Goal: Check status

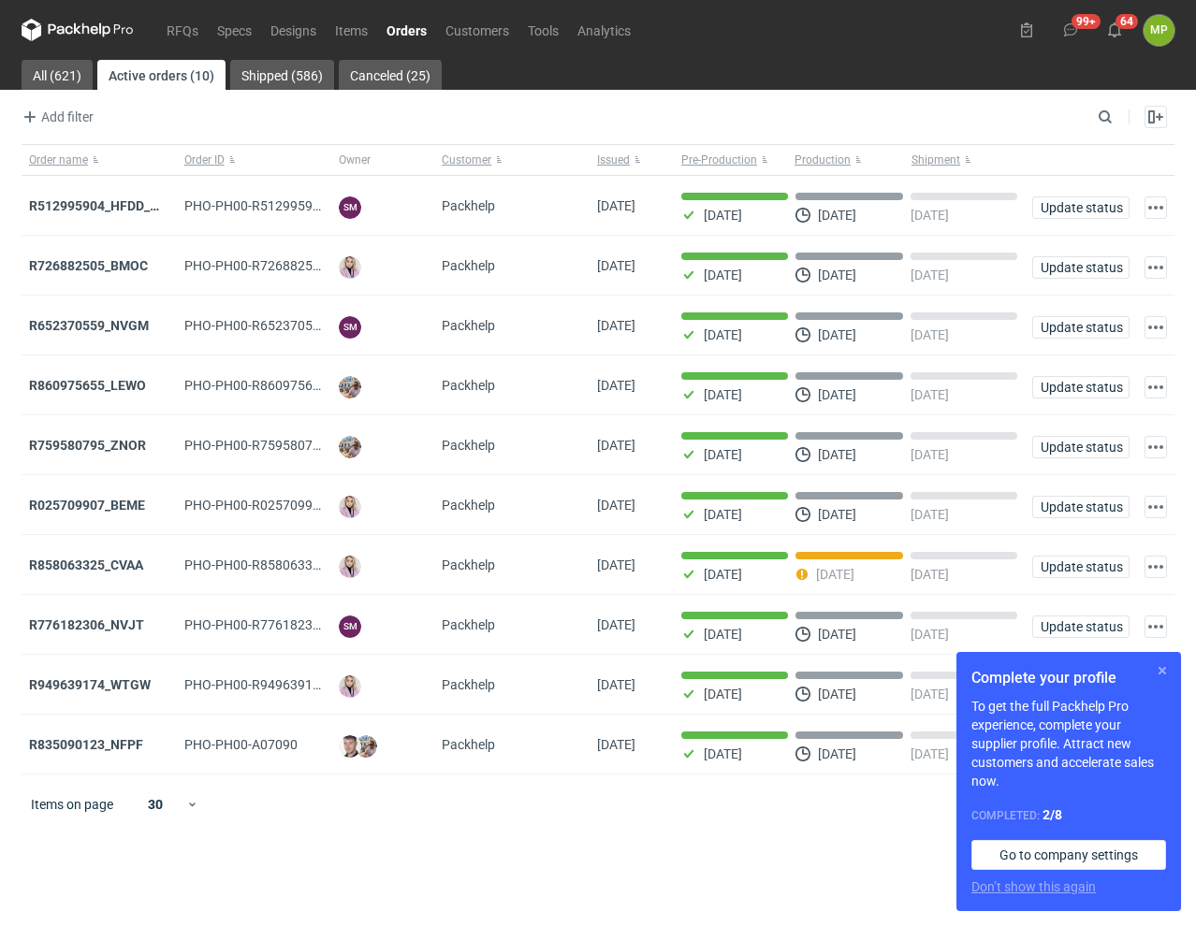
drag, startPoint x: 1153, startPoint y: 675, endPoint x: 1056, endPoint y: 697, distance: 99.0
click at [1153, 675] on button "button" at bounding box center [1162, 671] width 22 height 22
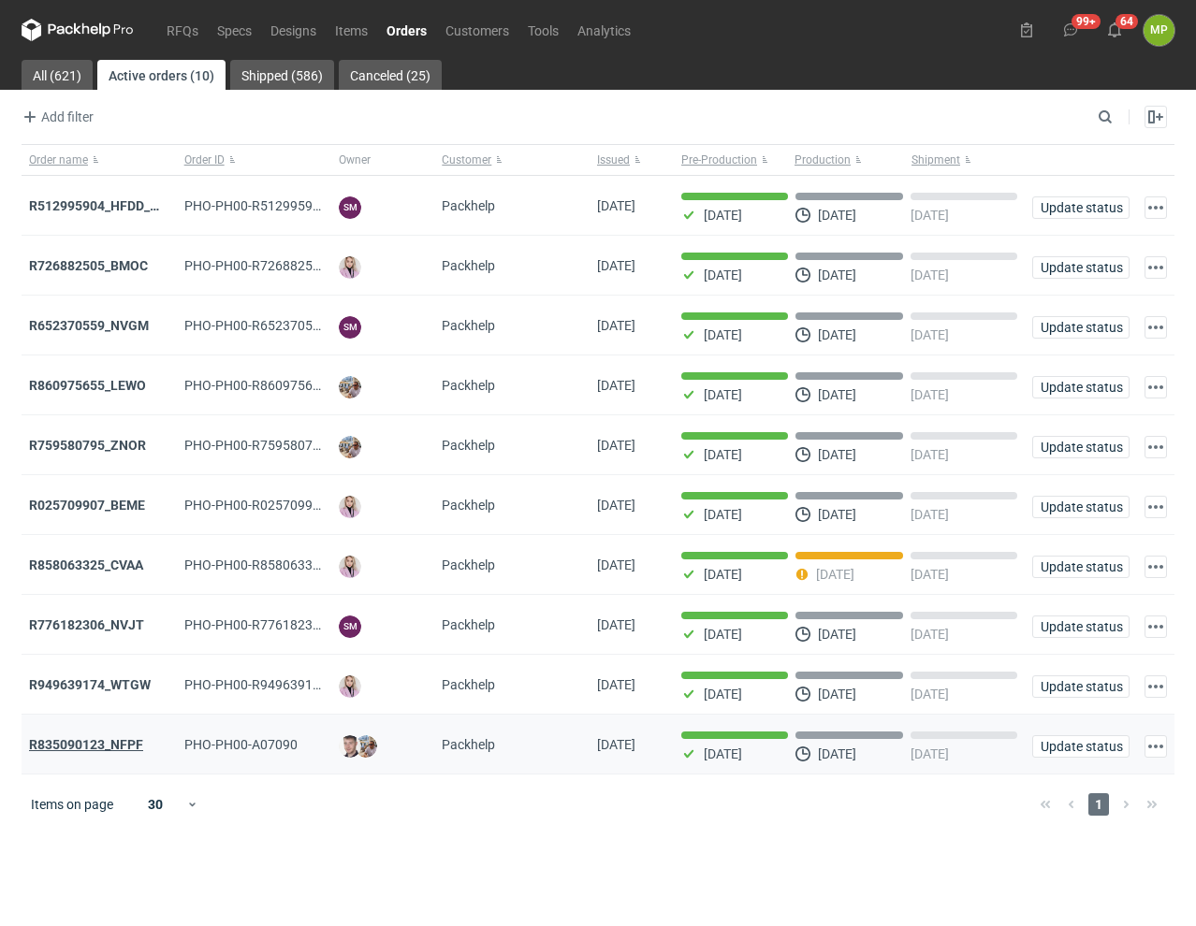
click at [101, 751] on strong "R835090123_NFPF" at bounding box center [86, 744] width 114 height 15
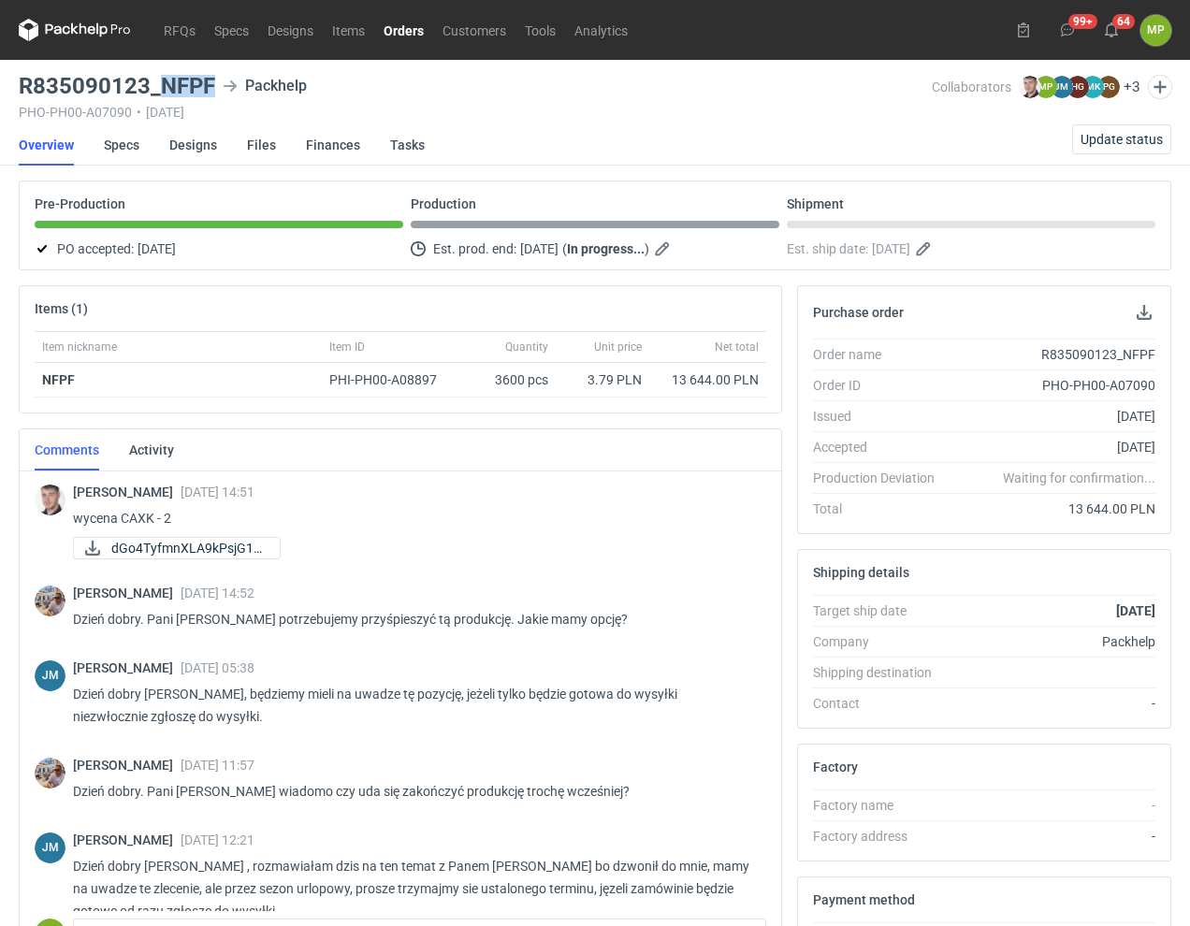
drag, startPoint x: 212, startPoint y: 85, endPoint x: 163, endPoint y: 86, distance: 49.6
click at [163, 86] on h3 "R835090123_NFPF" at bounding box center [117, 86] width 196 height 22
copy h3 "NFPF"
click at [1107, 22] on button "64" at bounding box center [1112, 30] width 30 height 30
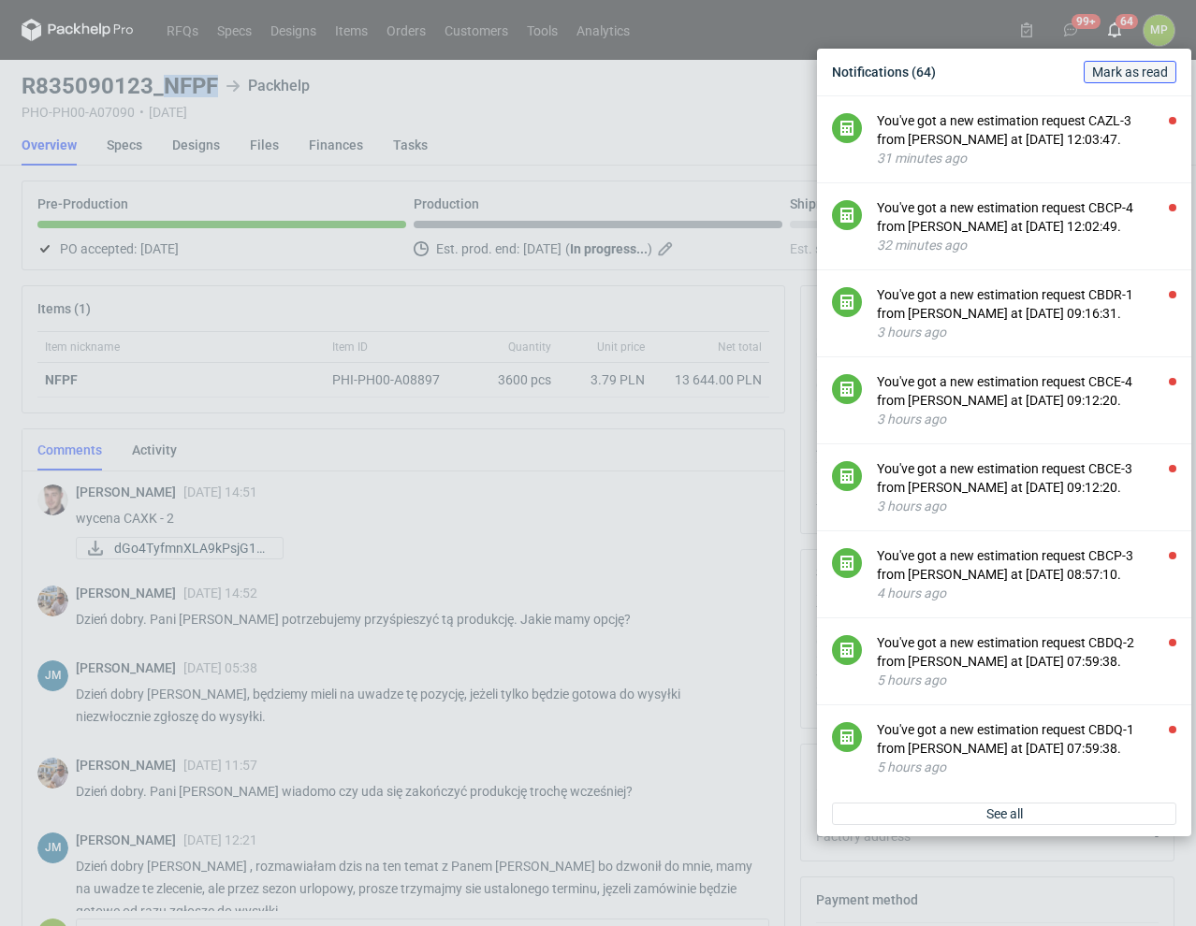
click at [1122, 73] on span "Mark as read" at bounding box center [1130, 71] width 76 height 13
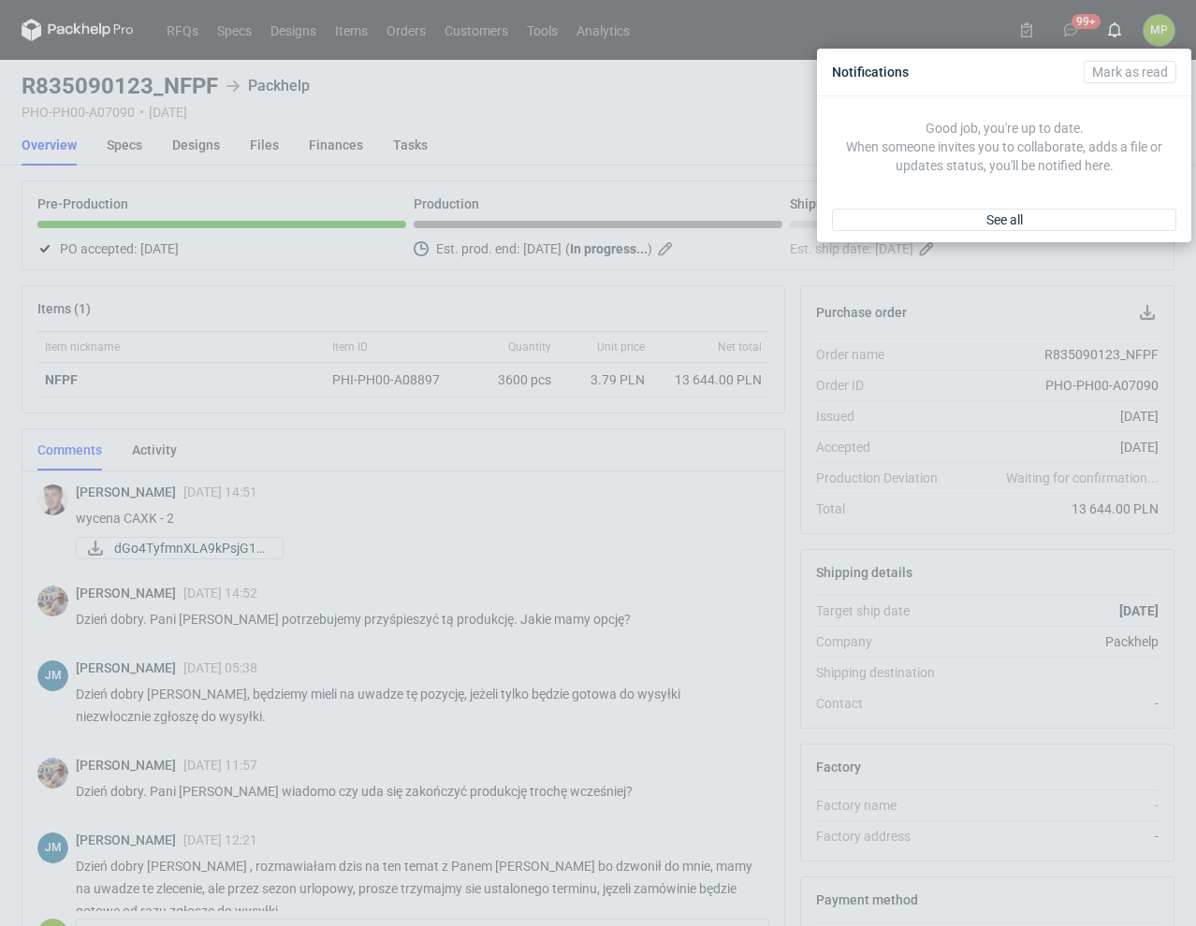
click at [748, 21] on div "Notifications [PERSON_NAME] as read Good job, you're up to date. When someone i…" at bounding box center [598, 463] width 1196 height 926
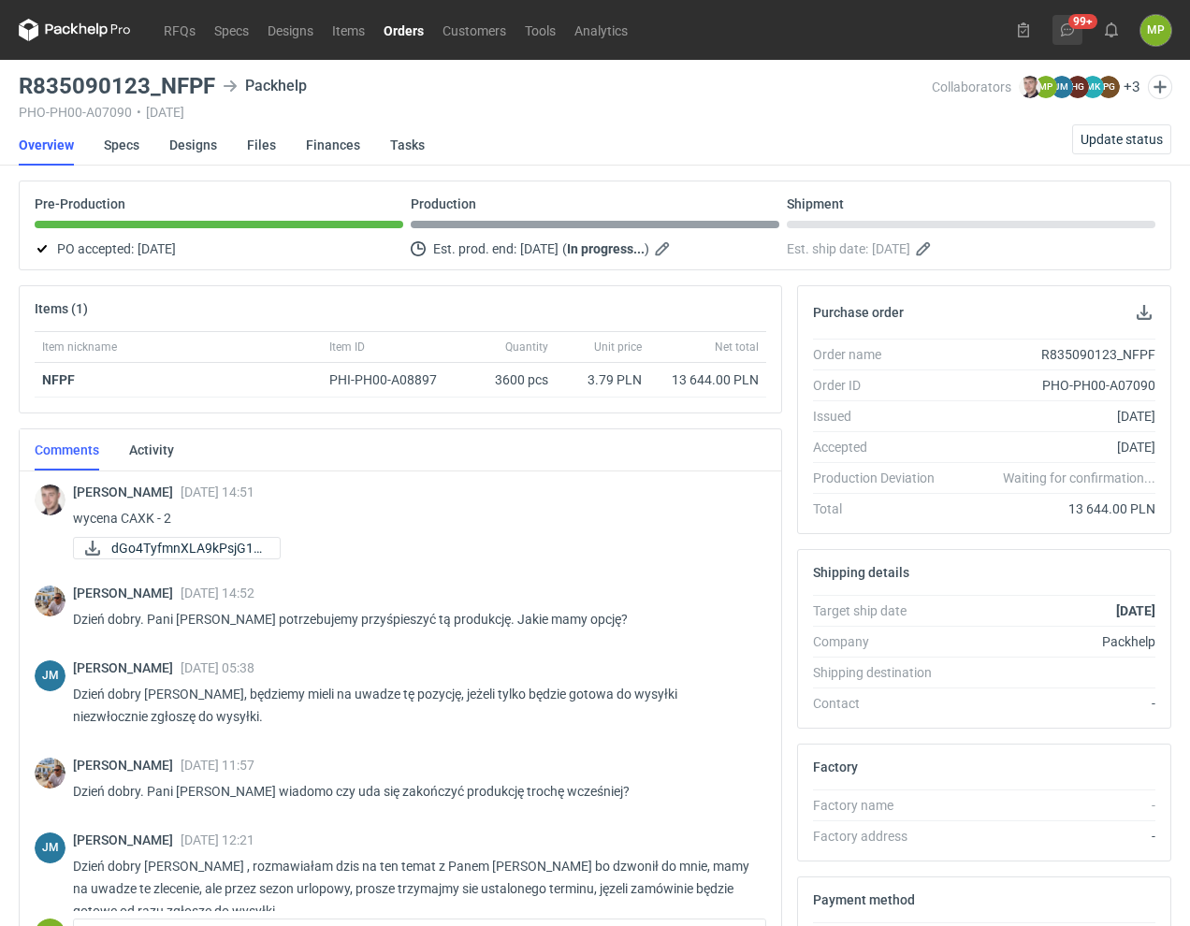
click at [1061, 24] on icon at bounding box center [1067, 29] width 15 height 15
